Goal: Ask a question

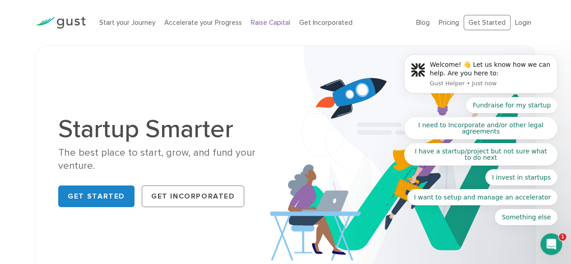
click at [256, 22] on link "Raise Capital" at bounding box center [270, 23] width 39 height 8
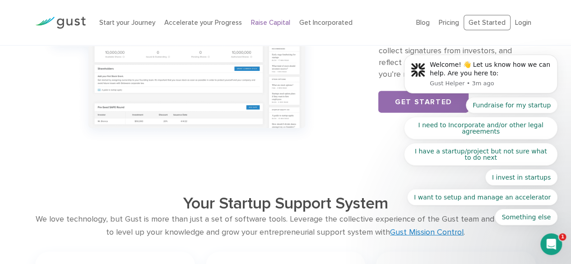
scroll to position [966, 0]
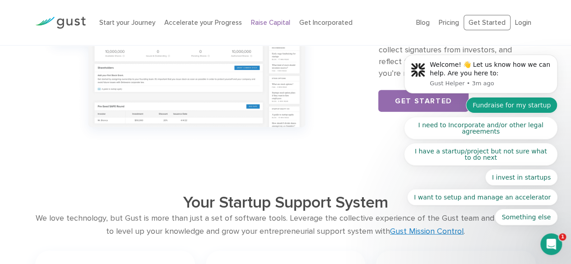
click at [495, 111] on button "Fundraise for my startup" at bounding box center [512, 105] width 92 height 16
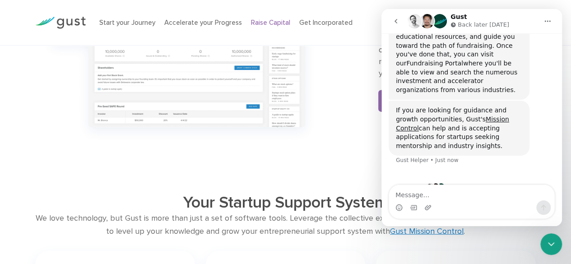
scroll to position [156, 0]
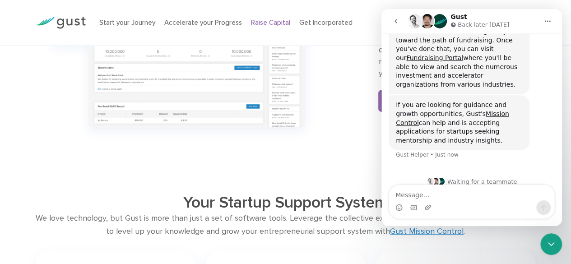
drag, startPoint x: 468, startPoint y: 108, endPoint x: 475, endPoint y: 112, distance: 8.5
click at [475, 112] on div "If you are looking for guidance and growth opportunities, Gust's Mission Contro…" at bounding box center [459, 123] width 126 height 44
click at [464, 202] on div "Intercom messenger" at bounding box center [471, 207] width 165 height 14
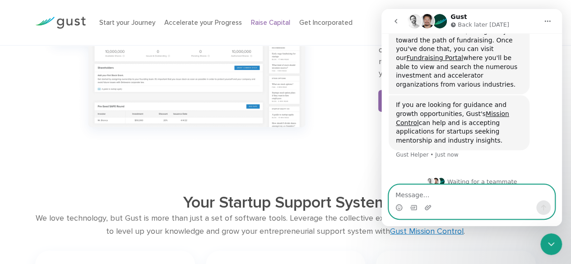
click at [453, 195] on textarea "Message…" at bounding box center [471, 192] width 165 height 15
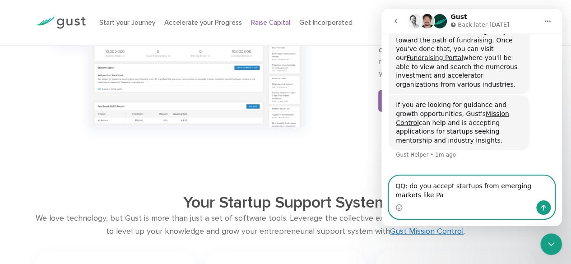
scroll to position [165, 0]
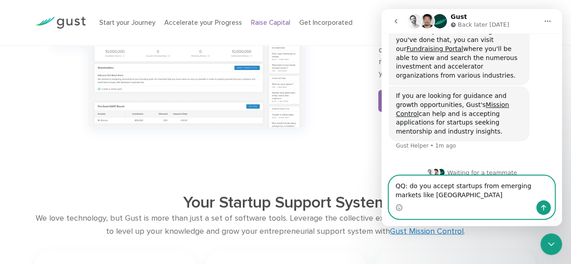
click at [501, 185] on textarea "QQ: do you accept startups from emerging markets like [GEOGRAPHIC_DATA]" at bounding box center [471, 188] width 165 height 24
type textarea "QQ: do you accept startups from emerging markets like [GEOGRAPHIC_DATA]"
click at [443, 200] on textarea "QQ: do you accept startups from emerging markets like [GEOGRAPHIC_DATA]" at bounding box center [471, 188] width 165 height 24
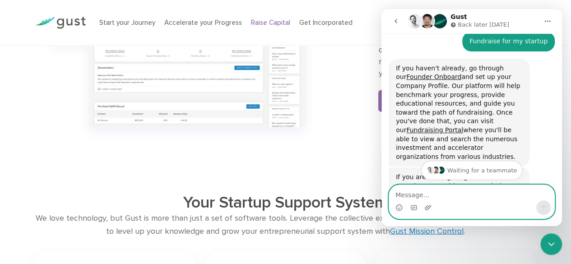
scroll to position [85, 0]
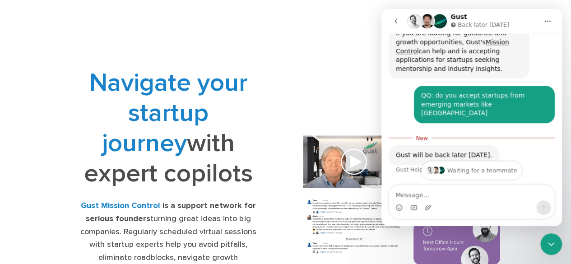
scroll to position [234, 0]
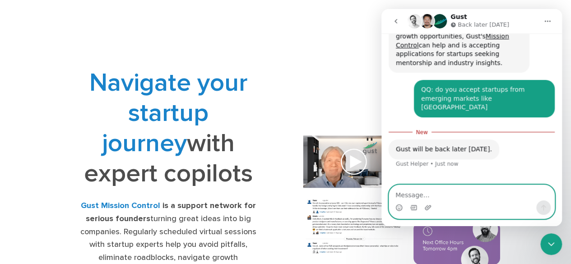
click at [448, 200] on textarea "Message…" at bounding box center [471, 192] width 165 height 15
type textarea "Like when can I check again?"
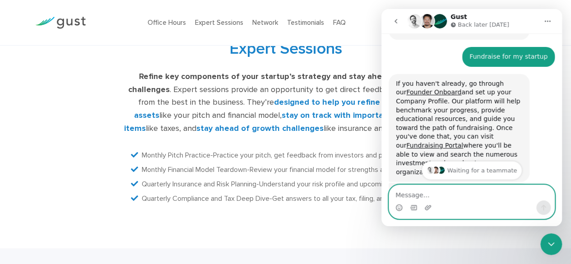
scroll to position [68, 0]
